Goal: Task Accomplishment & Management: Manage account settings

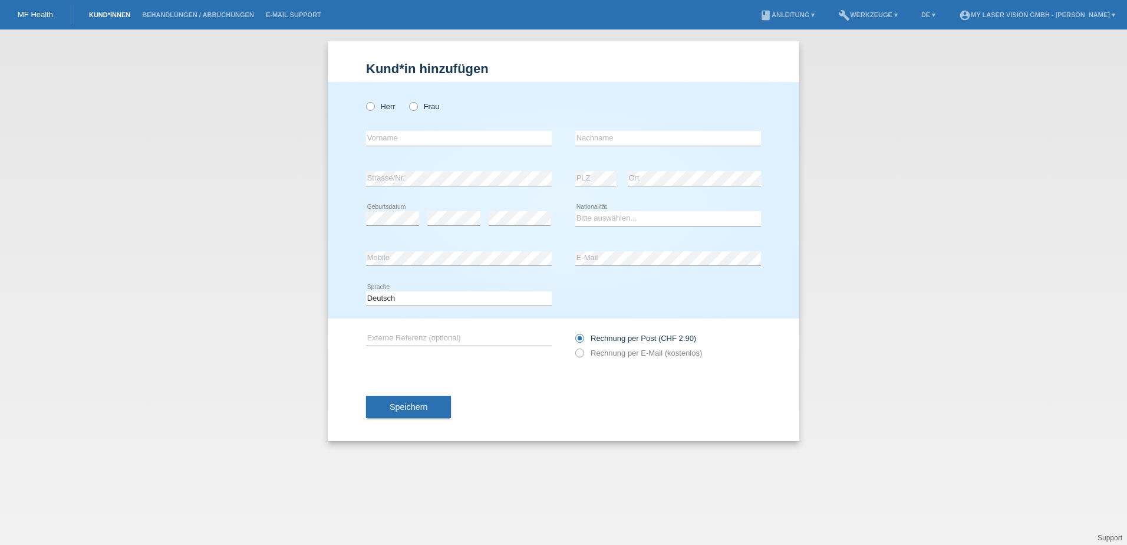
click at [94, 18] on link "Kund*innen" at bounding box center [109, 14] width 53 height 7
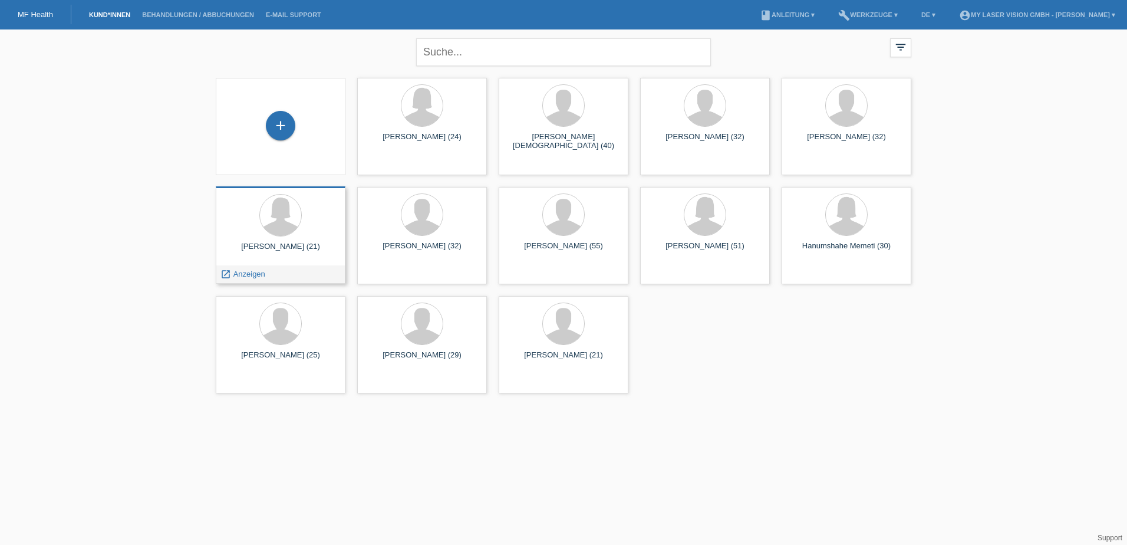
click at [268, 238] on div at bounding box center [280, 216] width 111 height 44
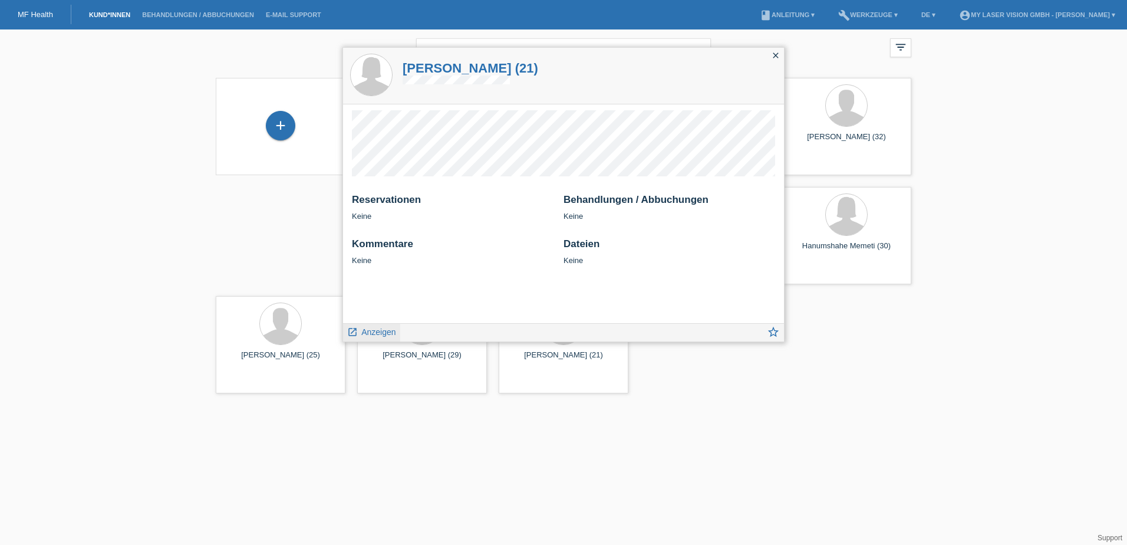
click at [353, 325] on link "launch Anzeigen" at bounding box center [371, 331] width 49 height 15
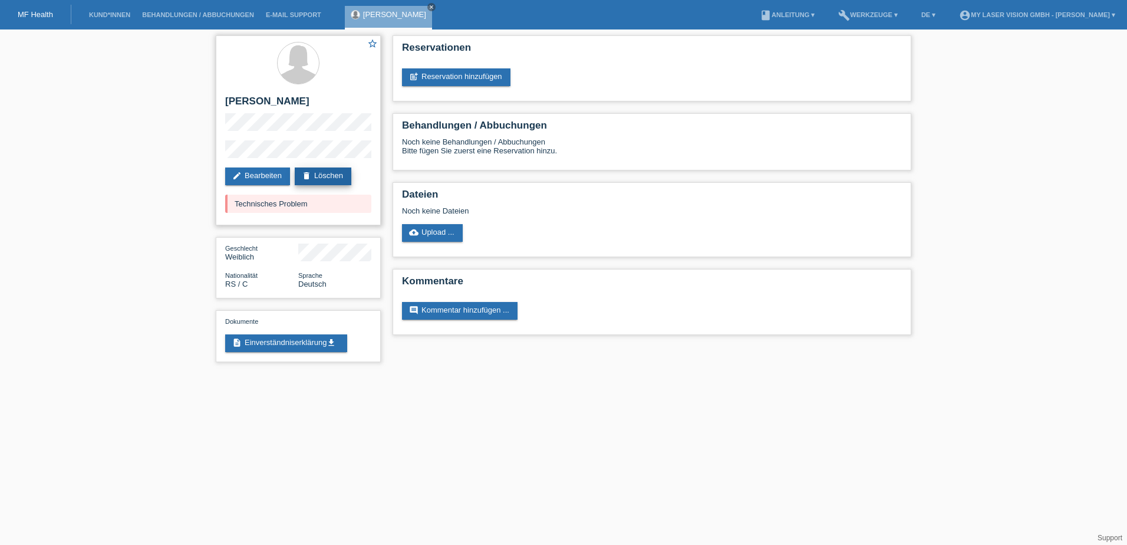
click at [327, 174] on link "delete Löschen" at bounding box center [323, 176] width 57 height 18
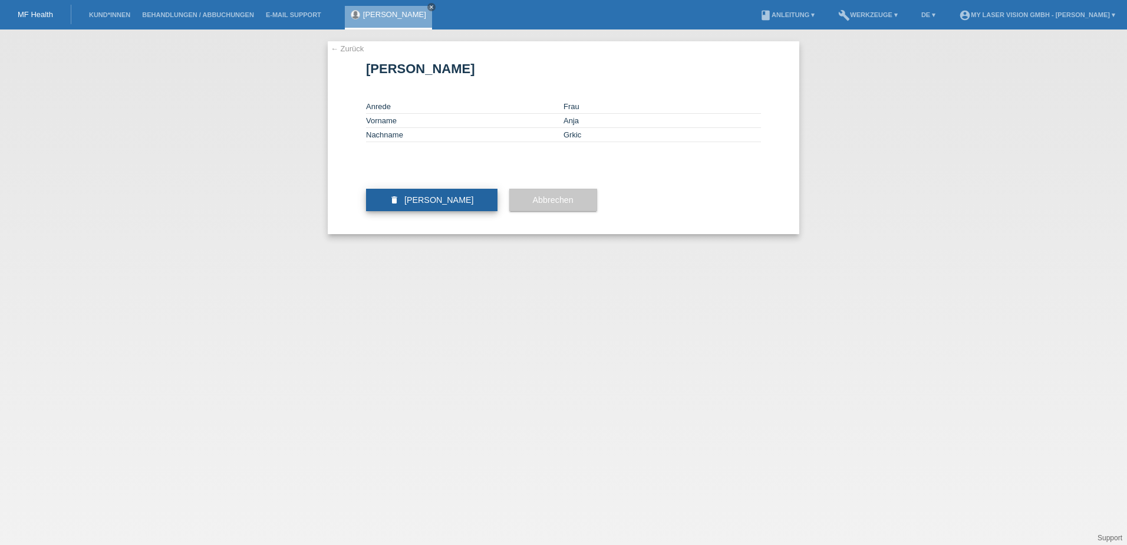
click at [414, 205] on span "Kundin löschen" at bounding box center [439, 199] width 70 height 9
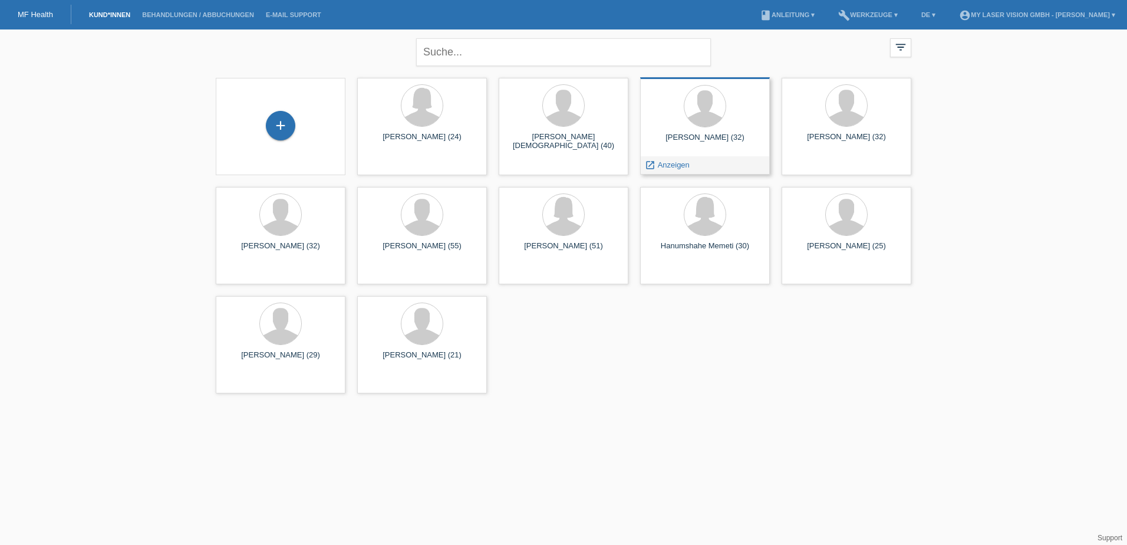
click at [752, 125] on div at bounding box center [705, 107] width 111 height 44
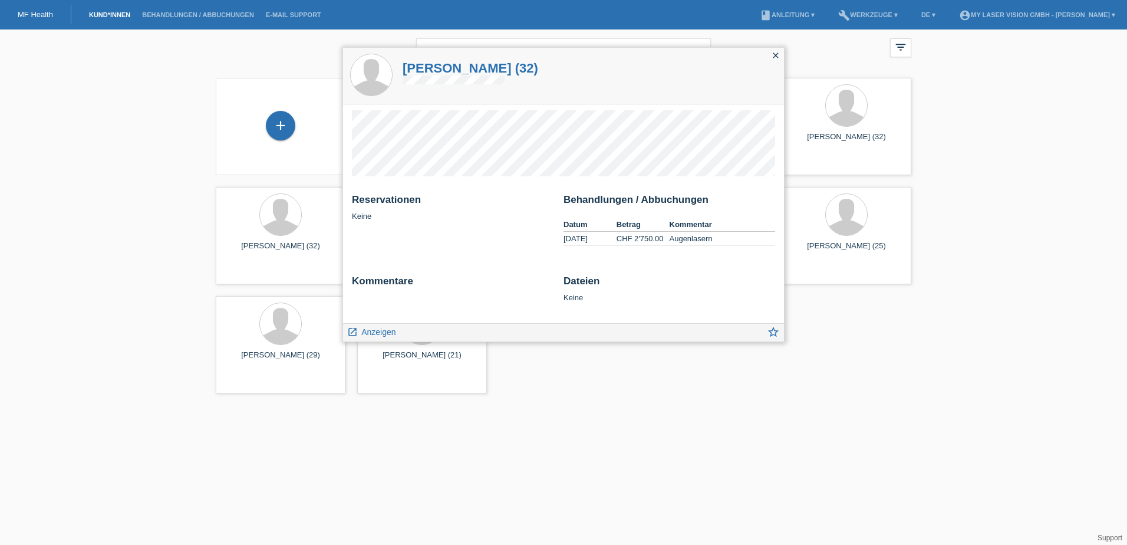
click at [776, 54] on icon "close" at bounding box center [775, 55] width 9 height 9
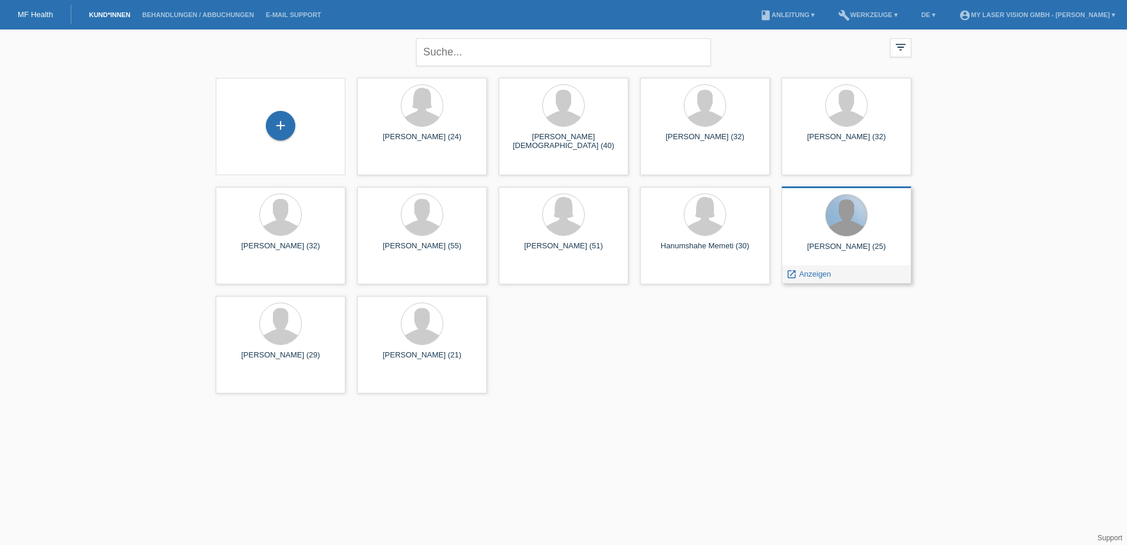
click at [852, 225] on div at bounding box center [846, 215] width 41 height 41
click at [844, 236] on div at bounding box center [846, 215] width 42 height 42
click at [845, 246] on div "Aldin Redzic (25)" at bounding box center [846, 251] width 111 height 19
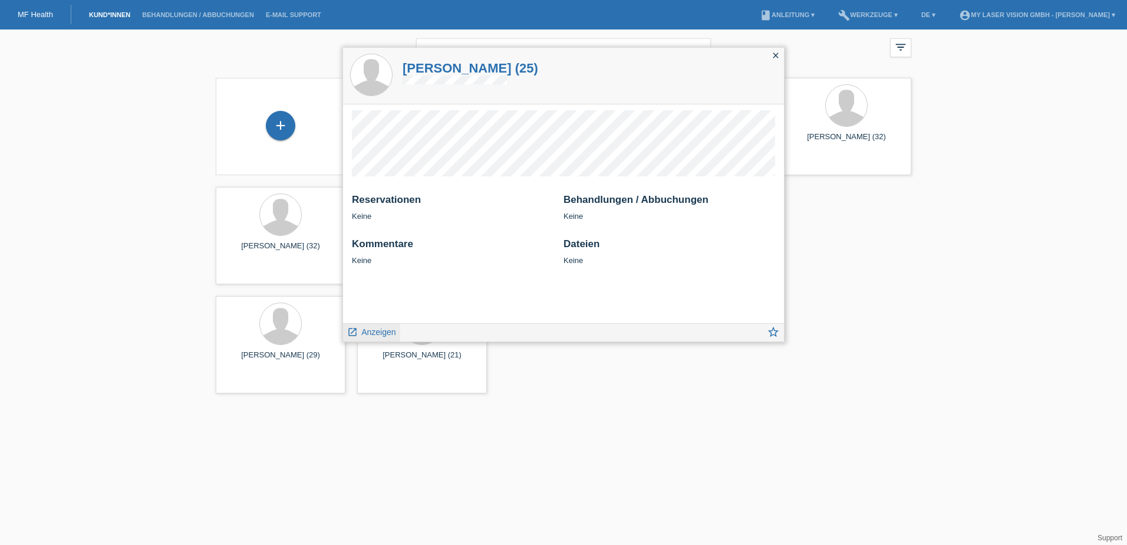
click at [381, 337] on span "Anzeigen" at bounding box center [378, 331] width 34 height 9
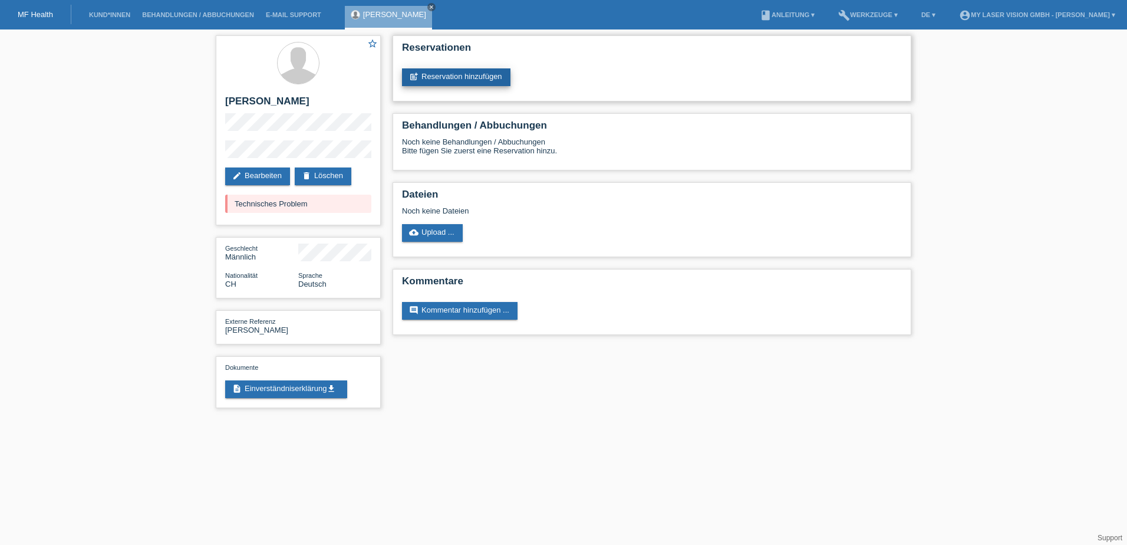
click at [469, 75] on link "post_add Reservation hinzufügen" at bounding box center [456, 77] width 108 height 18
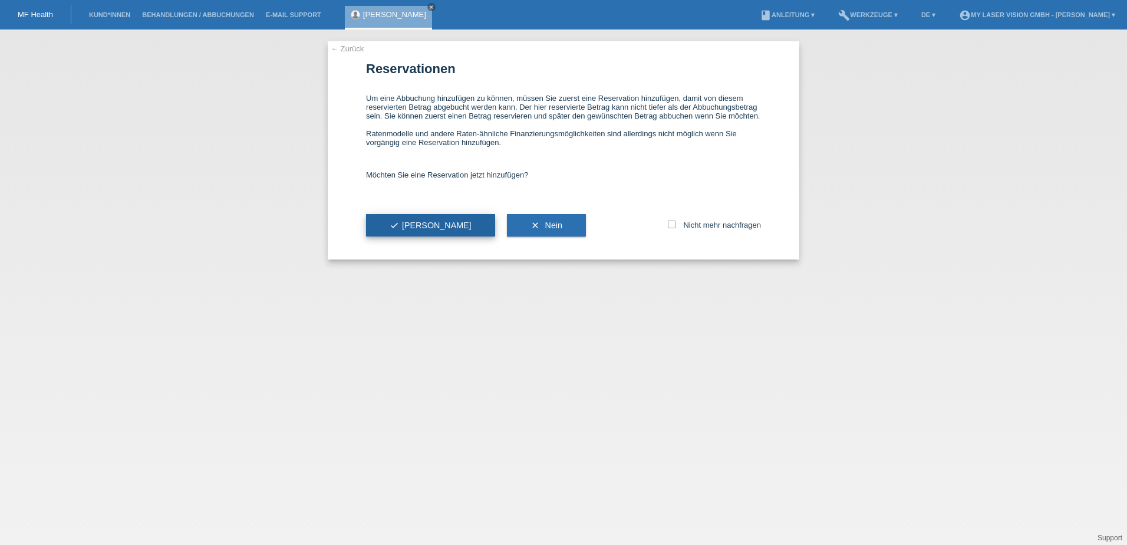
click at [417, 221] on button "check Ja" at bounding box center [430, 225] width 129 height 22
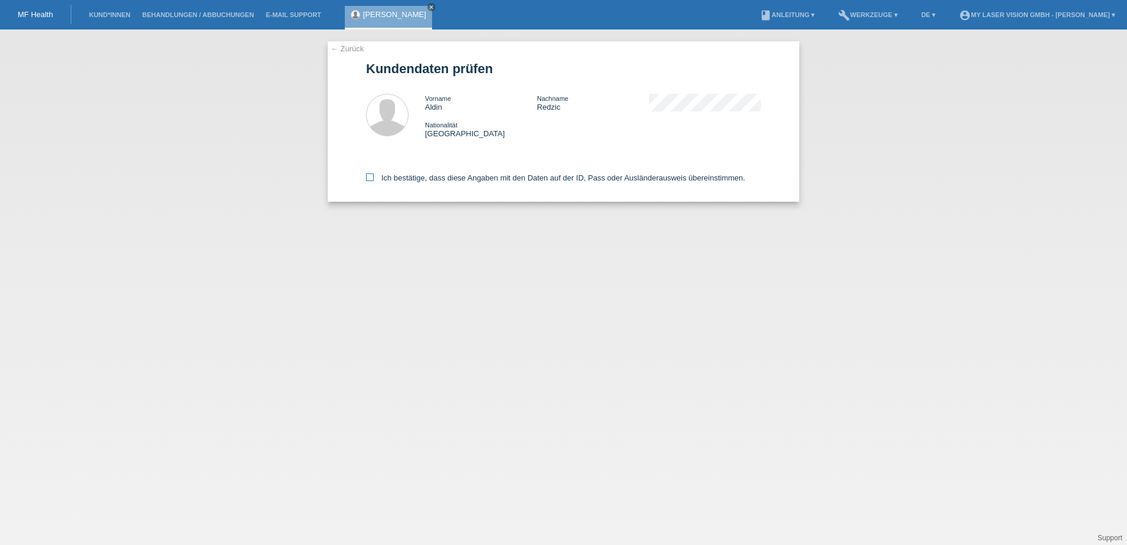
click at [371, 175] on icon at bounding box center [370, 177] width 8 height 8
click at [371, 175] on input "Ich bestätige, dass diese Angaben mit den Daten auf der ID, Pass oder Ausländer…" at bounding box center [370, 177] width 8 height 8
checkbox input "true"
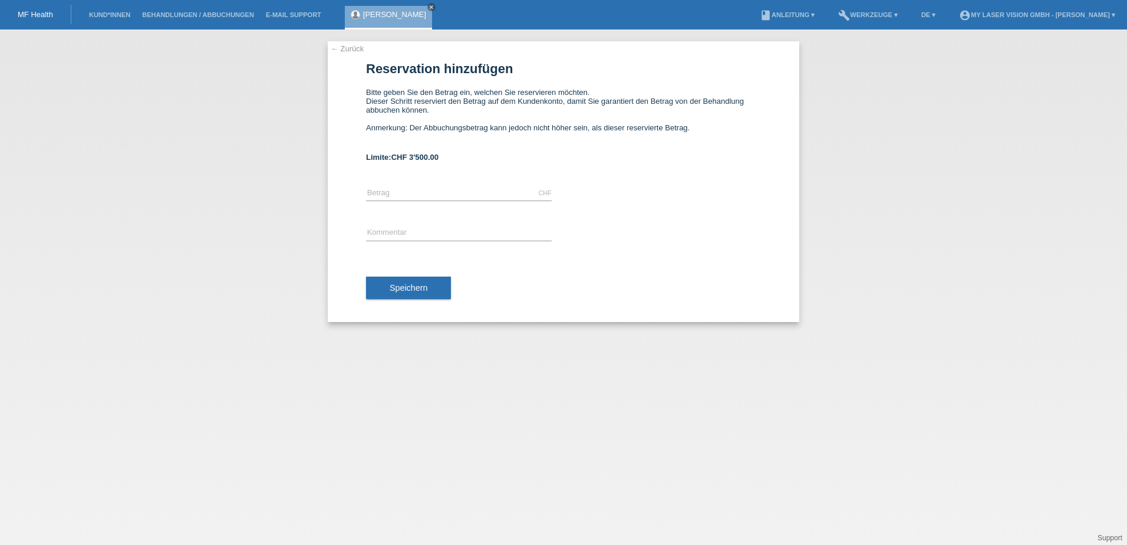
click at [247, 85] on div "← Zurück Reservation hinzufügen Bitte geben Sie den Betrag ein, welchen Sie res…" at bounding box center [563, 286] width 1127 height 515
click at [429, 5] on icon "close" at bounding box center [432, 7] width 6 height 6
click at [204, 137] on div "← Zurück Reservation hinzufügen Bitte geben Sie den Betrag ein, welchen Sie res…" at bounding box center [563, 286] width 1127 height 515
click at [250, 108] on div "← Zurück Reservation hinzufügen Bitte geben Sie den Betrag ein, welchen Sie res…" at bounding box center [563, 286] width 1127 height 515
click at [350, 48] on link "← Zurück" at bounding box center [347, 48] width 33 height 9
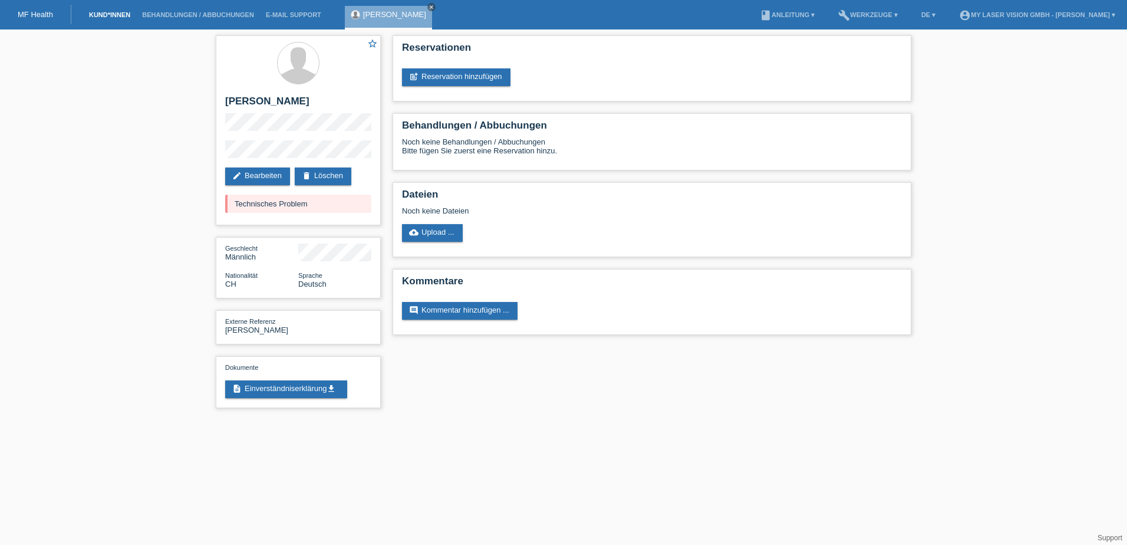
click at [110, 11] on li "Kund*innen" at bounding box center [109, 15] width 53 height 30
click at [110, 12] on link "Kund*innen" at bounding box center [109, 14] width 53 height 7
